Goal: Communication & Community: Ask a question

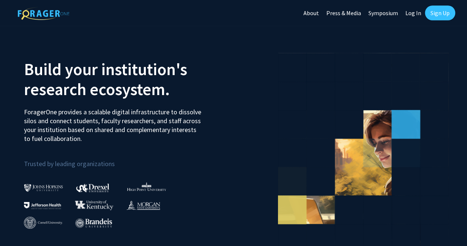
click at [410, 16] on link "Log In" at bounding box center [413, 13] width 23 height 26
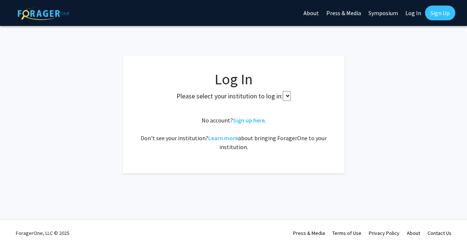
select select
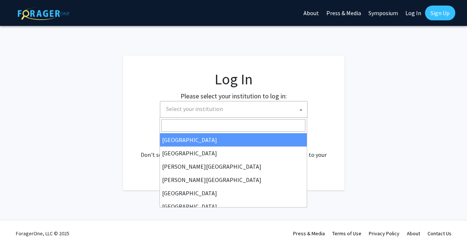
click at [184, 101] on span "Select your institution" at bounding box center [235, 108] width 144 height 15
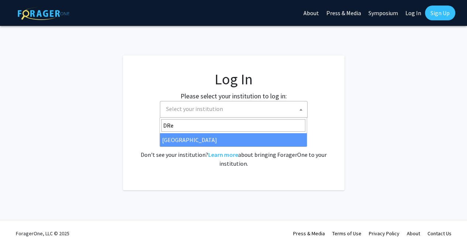
type input "DRe"
select select "6"
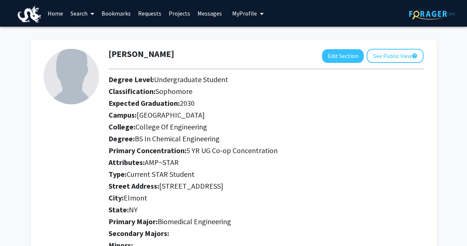
click at [132, 13] on link "Bookmarks" at bounding box center [116, 13] width 37 height 26
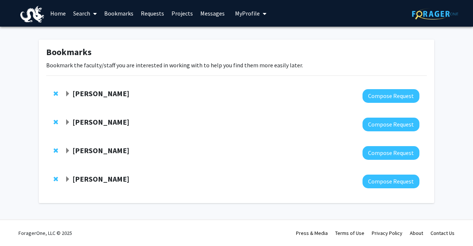
click at [103, 93] on strong "[PERSON_NAME]" at bounding box center [100, 93] width 57 height 9
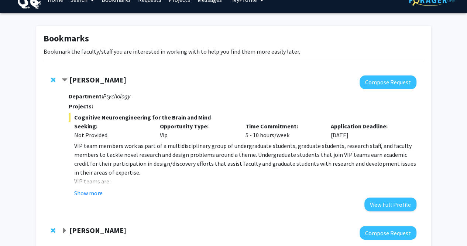
scroll to position [18, 0]
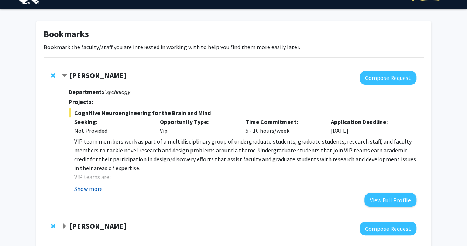
click at [93, 189] on button "Show more" at bounding box center [88, 188] width 28 height 9
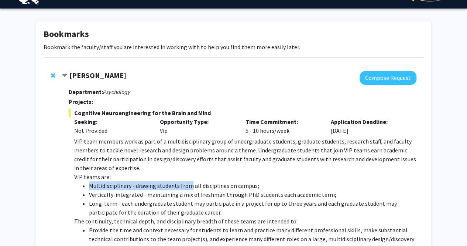
drag, startPoint x: 93, startPoint y: 189, endPoint x: 186, endPoint y: 185, distance: 92.8
click at [186, 185] on li "Multidisciplinary - drawing students from all disciplines on campus;" at bounding box center [252, 185] width 327 height 9
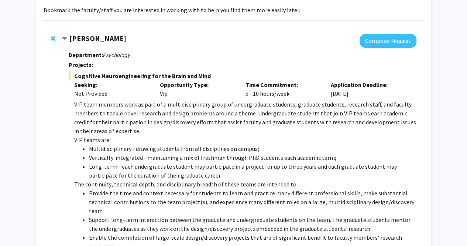
click at [216, 150] on li "Multidisciplinary - drawing students from all disciplines on campus;" at bounding box center [252, 148] width 327 height 9
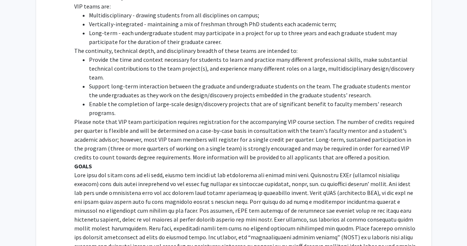
scroll to position [190, 0]
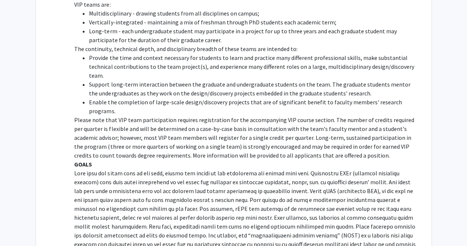
click at [216, 160] on p "GOALS" at bounding box center [245, 164] width 342 height 9
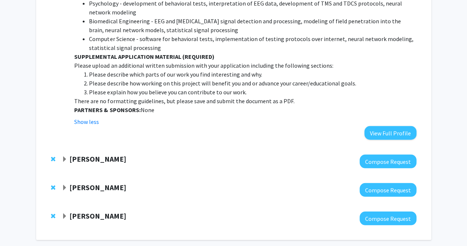
scroll to position [919, 0]
click at [111, 154] on strong "[PERSON_NAME]" at bounding box center [97, 158] width 57 height 9
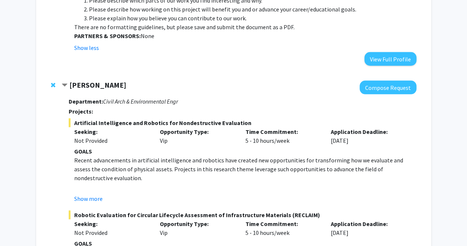
scroll to position [998, 0]
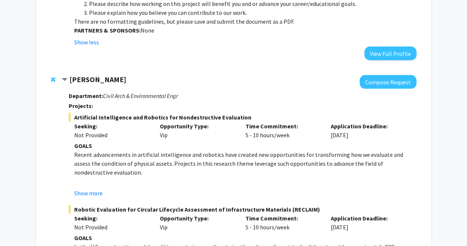
click at [152, 177] on p at bounding box center [245, 181] width 342 height 9
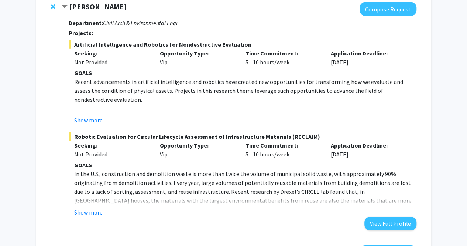
scroll to position [1072, 0]
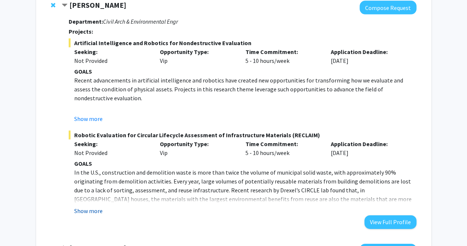
click at [85, 206] on button "Show more" at bounding box center [88, 210] width 28 height 9
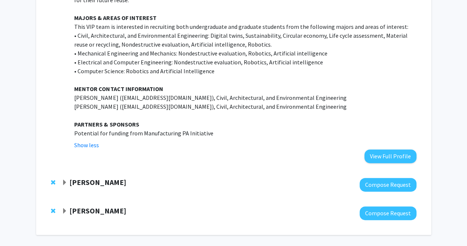
scroll to position [1510, 0]
click at [95, 178] on strong "[PERSON_NAME]" at bounding box center [97, 182] width 57 height 9
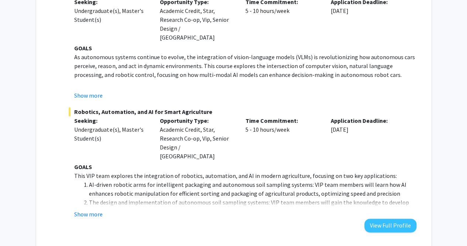
scroll to position [1856, 0]
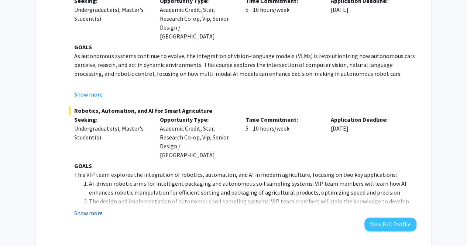
click at [89, 208] on button "Show more" at bounding box center [88, 212] width 28 height 9
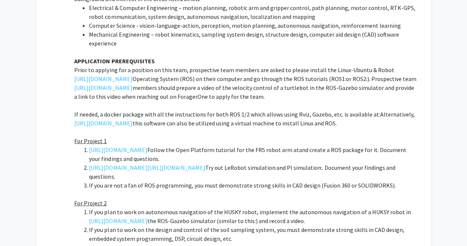
scroll to position [2501, 0]
click at [111, 163] on link "[URL][DOMAIN_NAME]" at bounding box center [118, 167] width 58 height 9
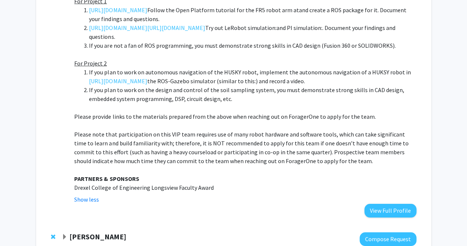
click at [84, 232] on strong "[PERSON_NAME]" at bounding box center [97, 236] width 57 height 9
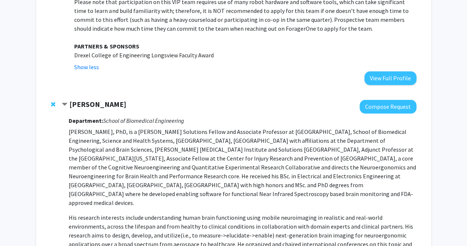
scroll to position [2774, 0]
click at [386, 99] on button "Compose Request" at bounding box center [388, 106] width 57 height 14
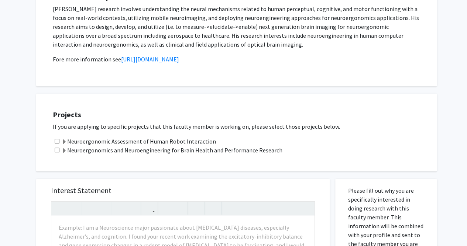
scroll to position [148, 0]
click at [57, 142] on input "checkbox" at bounding box center [57, 140] width 5 height 5
checkbox input "true"
click at [57, 150] on input "checkbox" at bounding box center [57, 149] width 5 height 5
checkbox input "true"
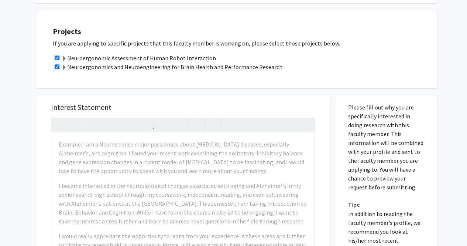
scroll to position [231, 0]
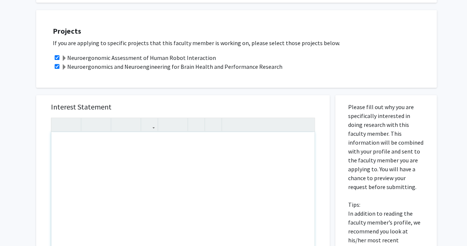
click at [132, 170] on div "Note to users with screen readers: Please press Alt+0 or Option+0 to deactivate…" at bounding box center [182, 217] width 263 height 170
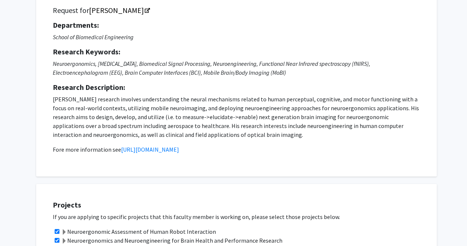
scroll to position [63, 0]
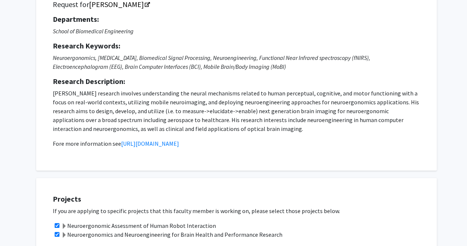
click at [211, 130] on p "[PERSON_NAME] research involves understanding the neural mechanisms related to …" at bounding box center [237, 111] width 368 height 44
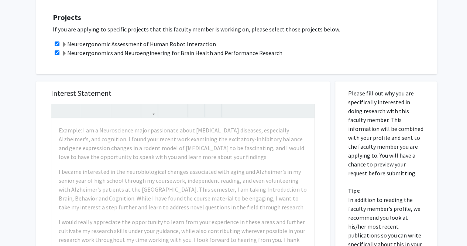
scroll to position [245, 0]
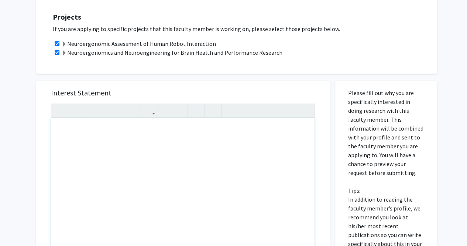
click at [190, 145] on div "Note to users with screen readers: Please press Alt+0 or Option+0 to deactivate…" at bounding box center [182, 203] width 263 height 170
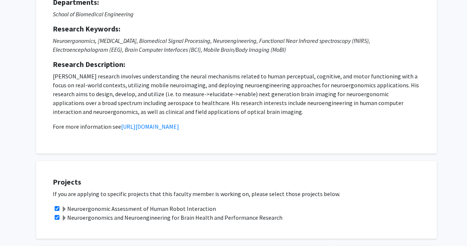
scroll to position [132, 0]
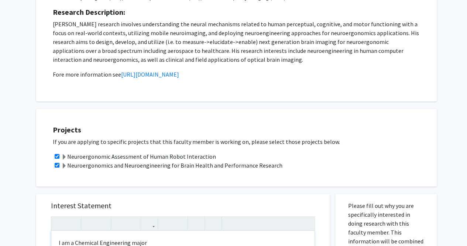
type textarea "I am a Chemical Engineering major&nbsp;"
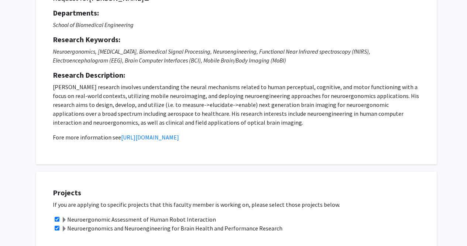
scroll to position [0, 0]
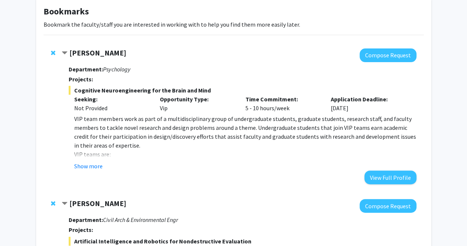
scroll to position [41, 0]
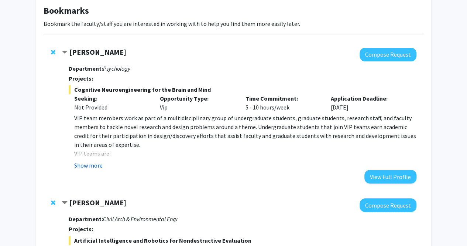
click at [98, 166] on button "Show more" at bounding box center [88, 165] width 28 height 9
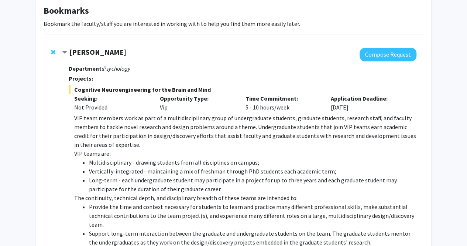
click at [98, 166] on li "Multidisciplinary - drawing students from all disciplines on campus;" at bounding box center [252, 162] width 327 height 9
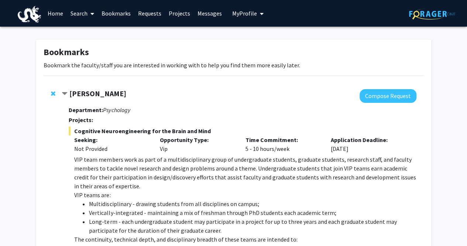
click at [88, 8] on span at bounding box center [91, 14] width 7 height 26
click at [101, 35] on span "Faculty/Staff" at bounding box center [94, 34] width 54 height 15
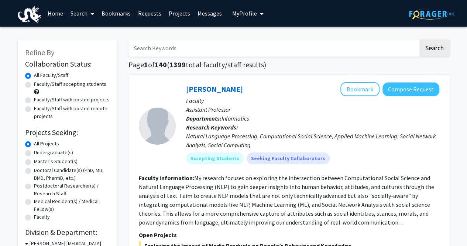
click at [175, 52] on input "Search Keywords" at bounding box center [274, 48] width 290 height 17
type input "C"
type input "VIP"
click at [420, 40] on button "Search" at bounding box center [435, 48] width 30 height 17
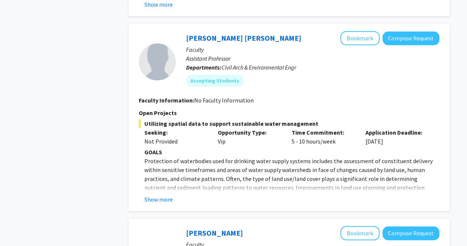
scroll to position [1698, 0]
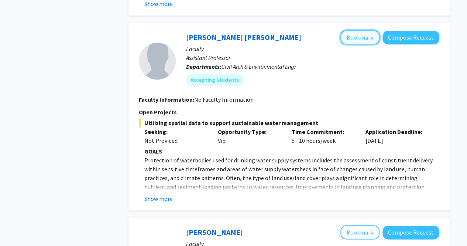
click at [361, 30] on button "Bookmark" at bounding box center [360, 37] width 39 height 14
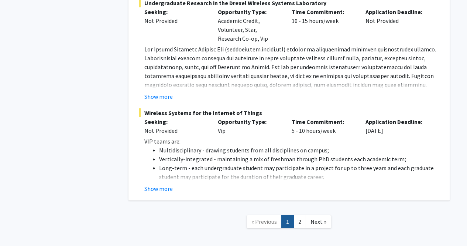
scroll to position [2110, 0]
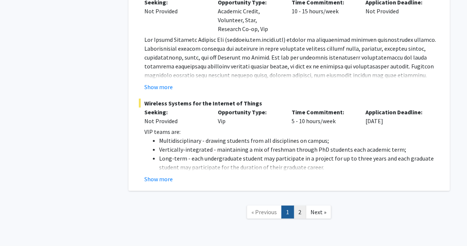
click at [297, 205] on link "2" at bounding box center [300, 211] width 13 height 13
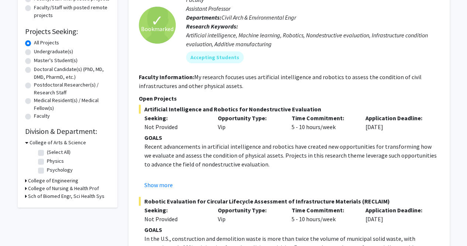
scroll to position [131, 0]
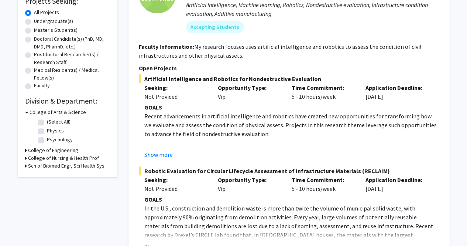
drag, startPoint x: 212, startPoint y: 129, endPoint x: 178, endPoint y: 114, distance: 37.7
click at [178, 114] on p "Recent advancements in artificial intelligence and robotics have created new op…" at bounding box center [291, 125] width 295 height 27
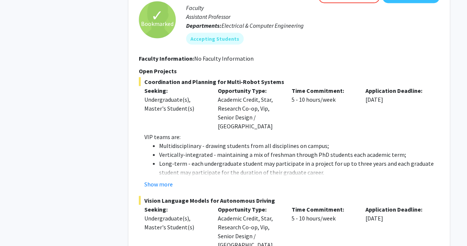
scroll to position [698, 0]
click at [160, 180] on button "Show more" at bounding box center [158, 184] width 28 height 9
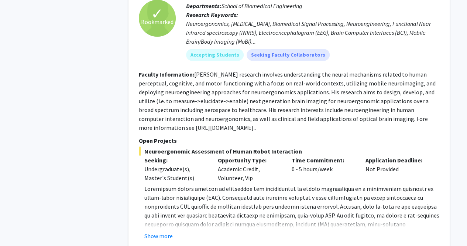
scroll to position [1966, 0]
click at [156, 231] on button "Show more" at bounding box center [158, 235] width 28 height 9
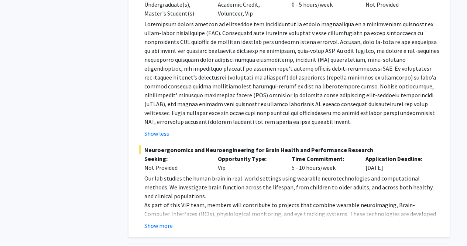
scroll to position [2129, 0]
click at [162, 221] on button "Show more" at bounding box center [158, 225] width 28 height 9
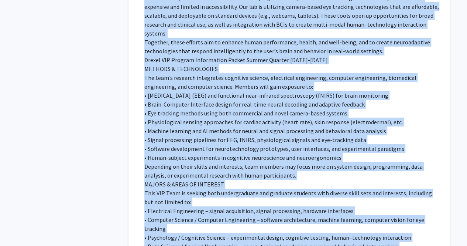
scroll to position [2642, 0]
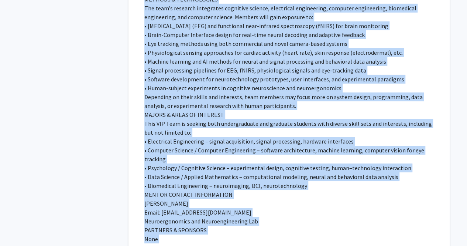
drag, startPoint x: 144, startPoint y: 111, endPoint x: 288, endPoint y: 255, distance: 203.5
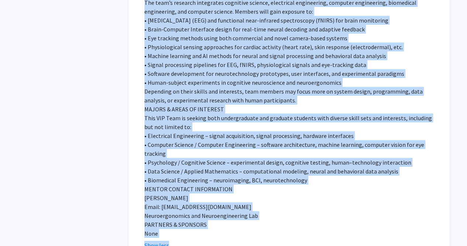
click at [390, 193] on p "[PERSON_NAME]" at bounding box center [291, 197] width 295 height 9
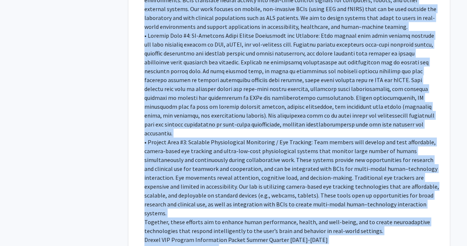
scroll to position [2467, 0]
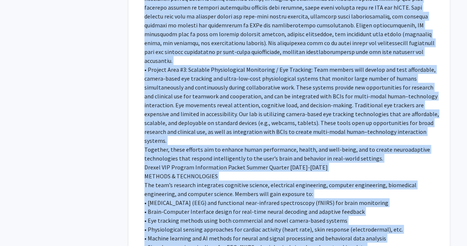
drag, startPoint x: 142, startPoint y: 34, endPoint x: 264, endPoint y: 249, distance: 248.2
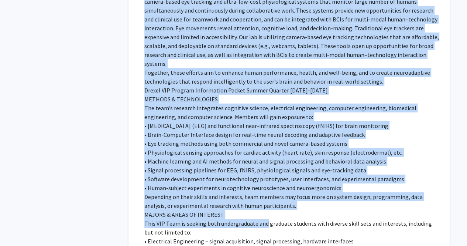
scroll to position [2538, 0]
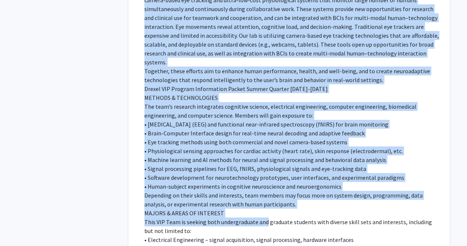
click at [231, 191] on p "Depending on their skills and interests, team members may focus more on system …" at bounding box center [291, 200] width 295 height 18
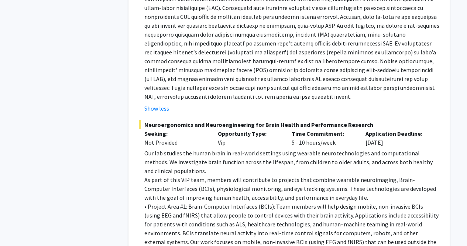
scroll to position [2154, 0]
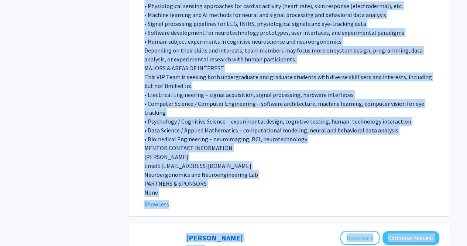
drag, startPoint x: 146, startPoint y: 116, endPoint x: 269, endPoint y: 259, distance: 188.8
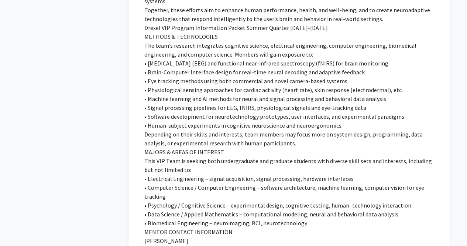
scroll to position [2535, 0]
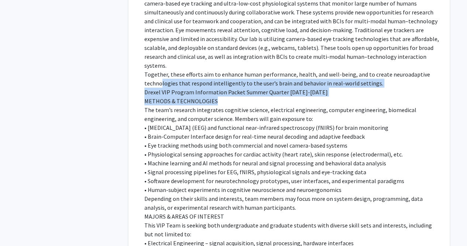
drag, startPoint x: 220, startPoint y: 49, endPoint x: 157, endPoint y: 28, distance: 66.8
click at [157, 28] on div "Our lab studies the human brain in real-world settings using wearable neurotech…" at bounding box center [291, 56] width 295 height 576
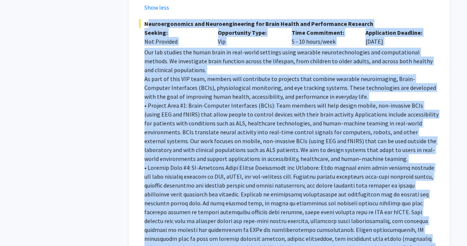
scroll to position [2257, 0]
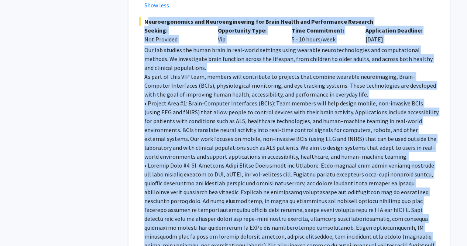
drag, startPoint x: 144, startPoint y: 67, endPoint x: 258, endPoint y: 219, distance: 190.2
click at [276, 200] on p at bounding box center [291, 214] width 295 height 106
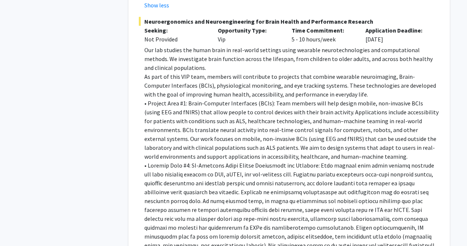
drag, startPoint x: 148, startPoint y: 122, endPoint x: 136, endPoint y: 112, distance: 16.0
click at [136, 112] on div "✓ Bookmarked [PERSON_NAME] Remove Bookmark Compose Request Faculty Professor De…" at bounding box center [289, 155] width 321 height 971
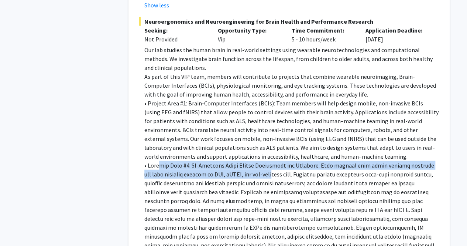
drag, startPoint x: 157, startPoint y: 133, endPoint x: 268, endPoint y: 135, distance: 111.2
click at [268, 161] on p at bounding box center [291, 214] width 295 height 106
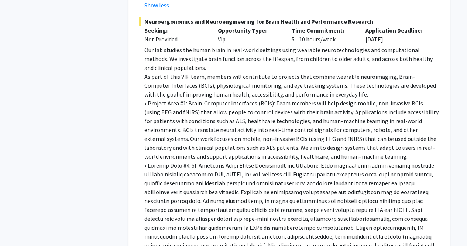
drag, startPoint x: 268, startPoint y: 135, endPoint x: 202, endPoint y: 132, distance: 66.6
click at [202, 161] on p at bounding box center [291, 214] width 295 height 106
drag, startPoint x: 182, startPoint y: 130, endPoint x: 248, endPoint y: 133, distance: 65.8
click at [248, 161] on p at bounding box center [291, 214] width 295 height 106
drag, startPoint x: 248, startPoint y: 133, endPoint x: 158, endPoint y: 97, distance: 96.8
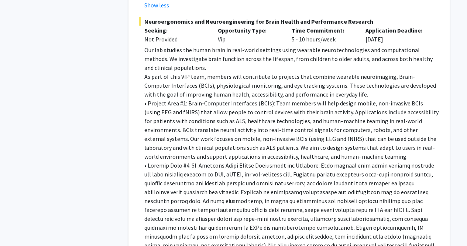
click at [158, 99] on p "• Project Area #1: Brain-Computer Interfaces (BCIs): Team members will help des…" at bounding box center [291, 130] width 295 height 62
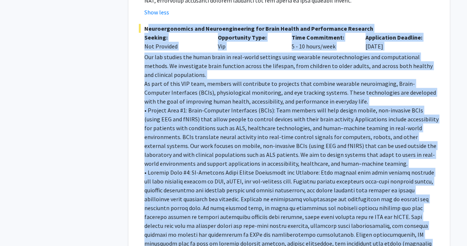
scroll to position [2386, 0]
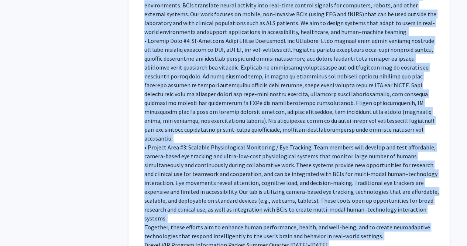
drag, startPoint x: 145, startPoint y: 100, endPoint x: 245, endPoint y: 263, distance: 191.3
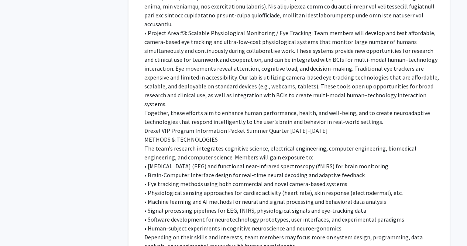
click at [321, 215] on p "• Software development for neurotechnology prototypes, user interfaces, and exp…" at bounding box center [291, 219] width 295 height 9
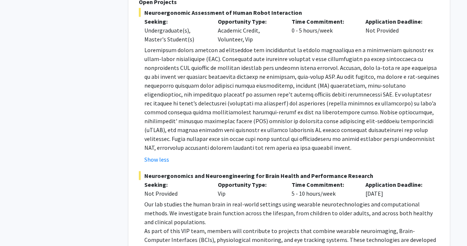
scroll to position [2104, 0]
drag, startPoint x: 145, startPoint y: 139, endPoint x: 149, endPoint y: 141, distance: 4.1
click at [149, 171] on span "Neuroergonomics and Neuroengineering for Brain Health and Performance Research" at bounding box center [289, 175] width 301 height 9
click at [170, 180] on div "Seeking: Not Provided" at bounding box center [176, 189] width 74 height 18
click at [150, 171] on span "Neuroergonomics and Neuroengineering for Brain Health and Performance Research" at bounding box center [289, 175] width 301 height 9
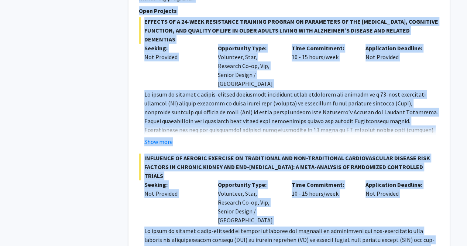
drag, startPoint x: 142, startPoint y: 138, endPoint x: 311, endPoint y: 258, distance: 207.4
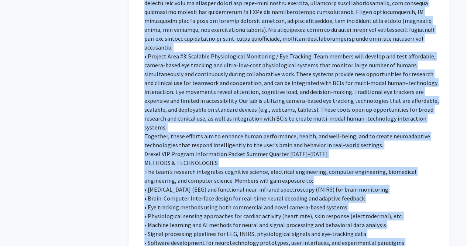
scroll to position [2570, 0]
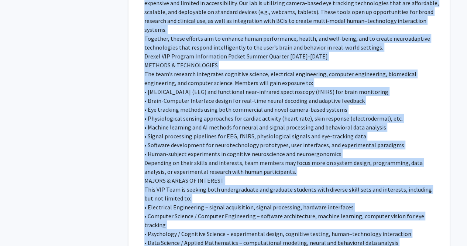
copy div "Loremipsumdolor sit Ametconsectetura eli Seddo Eiusmo tem Incididuntu Laboreet …"
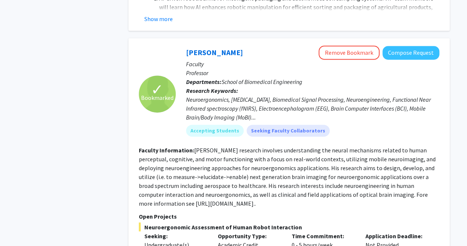
scroll to position [1839, 0]
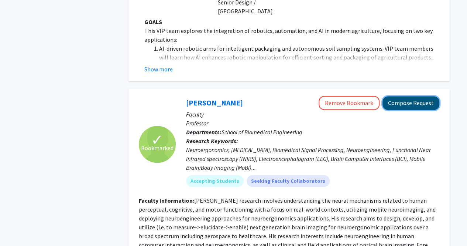
click at [421, 96] on button "Compose Request" at bounding box center [411, 103] width 57 height 14
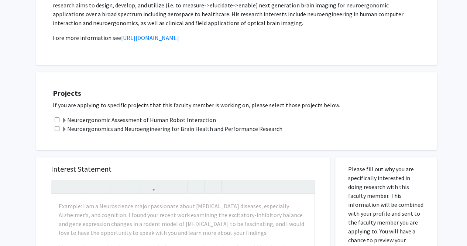
scroll to position [168, 0]
click at [64, 130] on span at bounding box center [64, 130] width 6 height 6
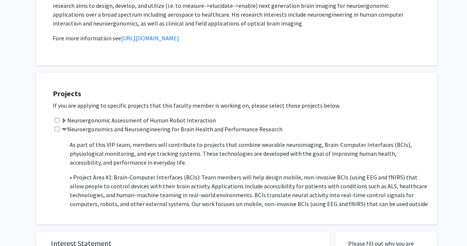
scroll to position [26, 0]
click at [56, 128] on input "checkbox" at bounding box center [57, 128] width 5 height 5
checkbox input "true"
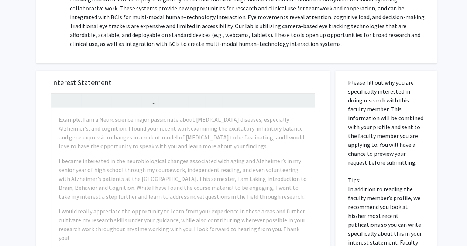
scroll to position [329, 0]
click at [296, 68] on div "Interest Statement Example: I am a Neuroscience major passionate about [MEDICAL…" at bounding box center [183, 231] width 305 height 334
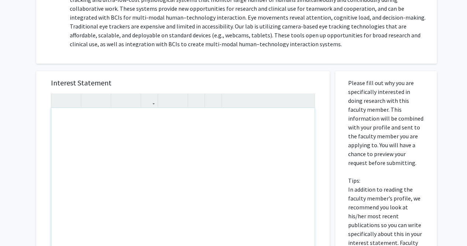
click at [202, 183] on div "Note to users with screen readers: Please press Alt+0 or Option+0 to deactivate…" at bounding box center [182, 193] width 263 height 170
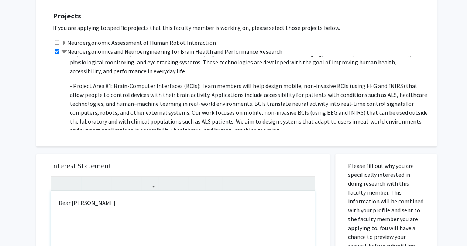
scroll to position [248, 0]
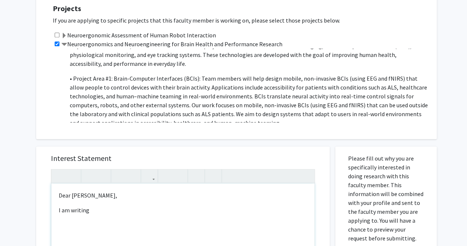
click at [105, 214] on p "I am writing" at bounding box center [183, 209] width 249 height 9
click at [193, 214] on p "I am writing to you in order to express my interest in" at bounding box center [183, 209] width 249 height 9
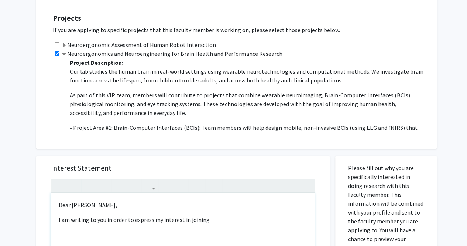
scroll to position [239, 0]
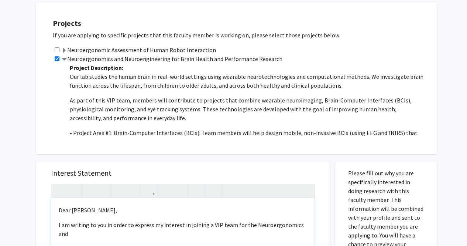
click at [283, 225] on p "I am writing to you in order to express my interest in joining a VIP team for t…" at bounding box center [183, 229] width 249 height 18
click at [289, 224] on p "I am writing to you in order to express my interest in joining a VIP team for t…" at bounding box center [183, 229] width 249 height 18
click at [272, 226] on p "I am writing to you in order to express my interest in joining a VIP team for t…" at bounding box center [183, 229] width 249 height 18
click at [265, 222] on p "I am writing to you in order to express my interest in joining a VIP team for t…" at bounding box center [183, 229] width 249 height 18
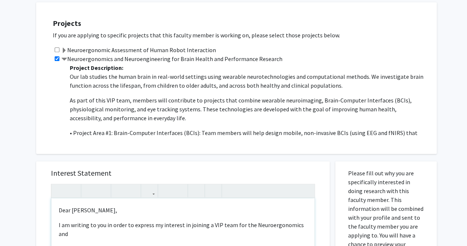
click at [305, 226] on p "I am writing to you in order to express my interest in joining a VIP team for t…" at bounding box center [183, 229] width 249 height 18
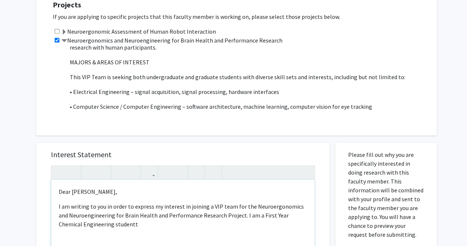
scroll to position [257, 0]
click at [228, 226] on p "I am writing to you in order to express my interest in joining a VIP team for t…" at bounding box center [183, 215] width 249 height 27
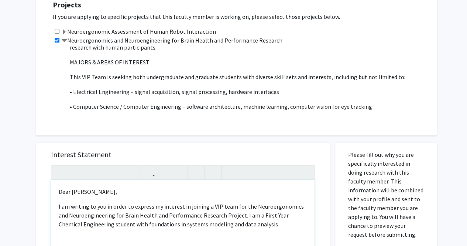
type textarea "<p>Dear [PERSON_NAME],</p><p>I am writing to you in order to express my interes…"
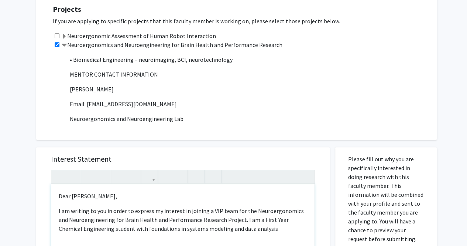
scroll to position [579, 0]
click at [143, 92] on p "[PERSON_NAME]" at bounding box center [250, 89] width 360 height 9
